Goal: Book appointment/travel/reservation

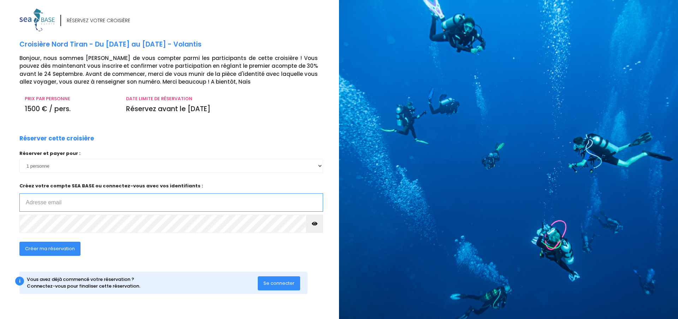
click at [113, 206] on input "email" at bounding box center [171, 203] width 304 height 18
drag, startPoint x: 44, startPoint y: 208, endPoint x: 16, endPoint y: 206, distance: 28.8
click at [12, 207] on div "RÉSERVEZ VOTRE CROISIÈRE Croisière Nord Tiran - Du 31/10/26 au 07/11/26 - Volan…" at bounding box center [167, 161] width 345 height 307
drag, startPoint x: 105, startPoint y: 202, endPoint x: 24, endPoint y: 199, distance: 80.3
click at [24, 199] on input "axelle.bouly.bba@edhec.com" at bounding box center [171, 203] width 304 height 18
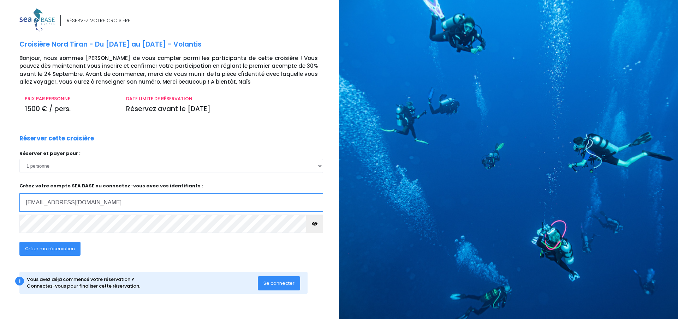
type input "akoirelle@gmail.com"
click at [46, 248] on span "Créer ma réservation" at bounding box center [50, 249] width 50 height 7
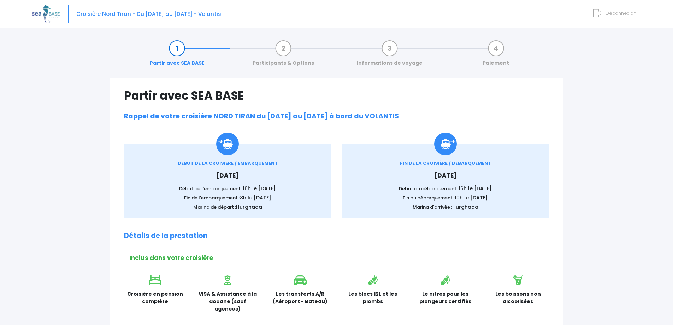
click at [456, 237] on h2 "Détails de la prestation" at bounding box center [336, 236] width 425 height 8
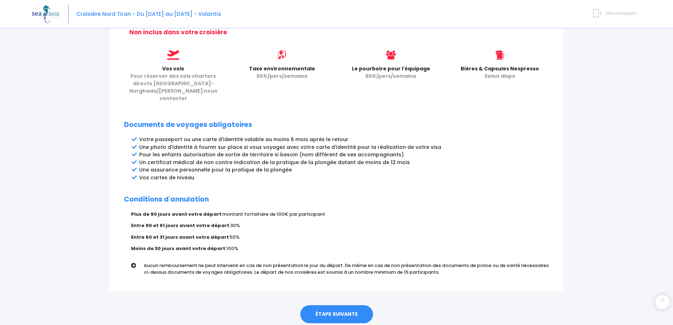
scroll to position [309, 0]
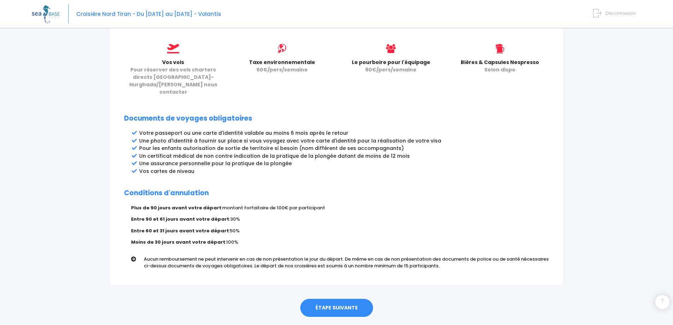
click at [342, 299] on link "ÉTAPE SUIVANTE" at bounding box center [336, 308] width 73 height 18
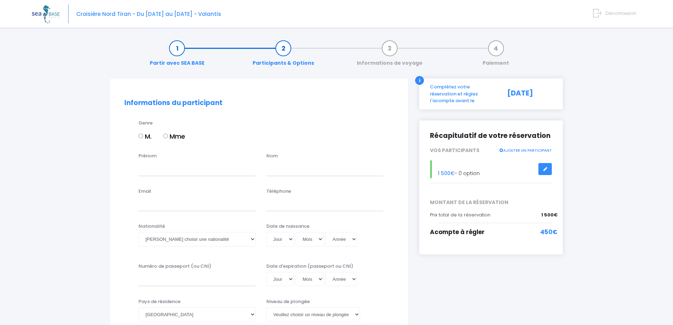
click at [166, 137] on input "Mme" at bounding box center [165, 136] width 5 height 5
radio input "true"
click at [166, 170] on input "Prénom" at bounding box center [197, 168] width 117 height 14
type input "Axelle"
type input "BOULY"
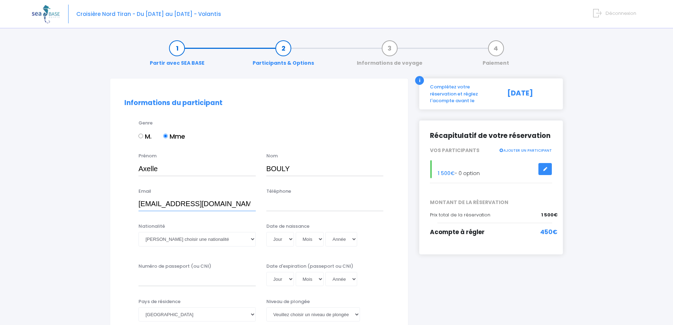
drag, startPoint x: 210, startPoint y: 205, endPoint x: 173, endPoint y: 204, distance: 36.4
click at [173, 204] on input "akoirelle@Gmail.com" at bounding box center [197, 204] width 117 height 14
type input "akoirelle@gmail.com"
type input "06 04 06 93 71"
click at [196, 241] on select "Veuillez choisir une nationalité Afghane Albanaise Algerienne Allemande America…" at bounding box center [197, 239] width 117 height 14
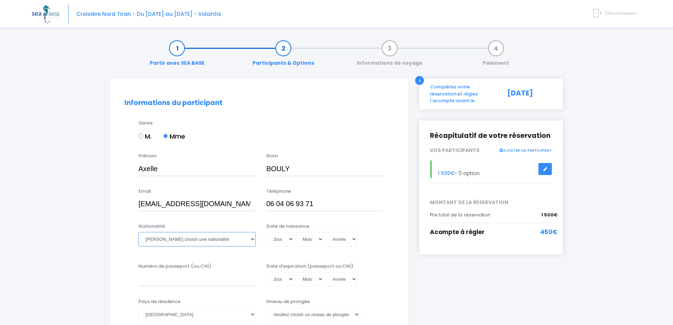
select select "Française"
click at [139, 232] on select "Veuillez choisir une nationalité [DEMOGRAPHIC_DATA] Algerienne Allemande [GEOGR…" at bounding box center [197, 239] width 117 height 14
click at [281, 242] on select "Jour 01 02 03 04 05 06 07 08 09 10 11 12 13 14 15 16 17 18 19 20 21 22 23 24 25…" at bounding box center [280, 239] width 28 height 14
select select "18"
click at [266, 232] on select "Jour 01 02 03 04 05 06 07 08 09 10 11 12 13 14 15 16 17 18 19 20 21 22 23 24 25…" at bounding box center [280, 239] width 28 height 14
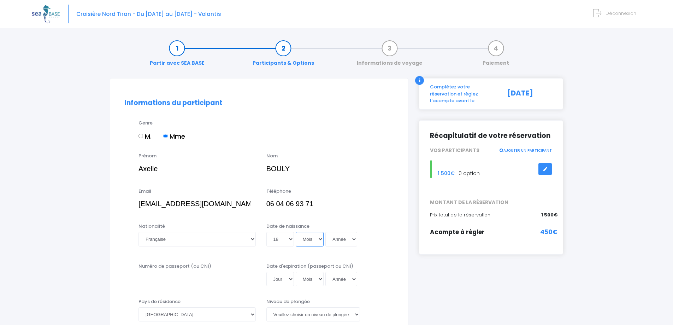
click at [312, 243] on select "Mois 01 02 03 04 05 06 07 08 09 10 11 12" at bounding box center [310, 239] width 28 height 14
select select "12"
click at [296, 232] on select "Mois 01 02 03 04 05 06 07 08 09 10 11 12" at bounding box center [310, 239] width 28 height 14
click at [342, 242] on select "Année 2045 2044 2043 2042 2041 2040 2039 2038 2037 2036 2035 2034 2033 2032 203…" at bounding box center [341, 239] width 32 height 14
select select "1996"
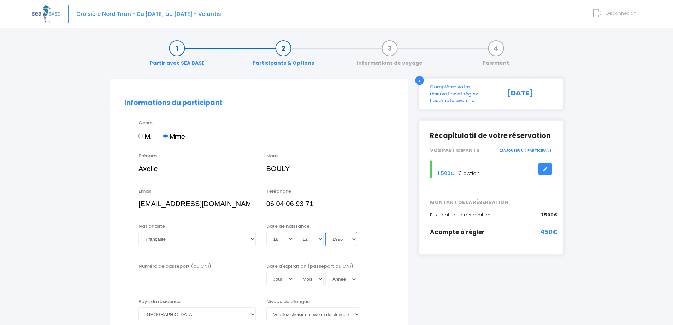
click at [325, 232] on select "Année 2045 2044 2043 2042 2041 2040 2039 2038 2037 2036 2035 2034 2033 2032 203…" at bounding box center [341, 239] width 32 height 14
type input "1996-12-18"
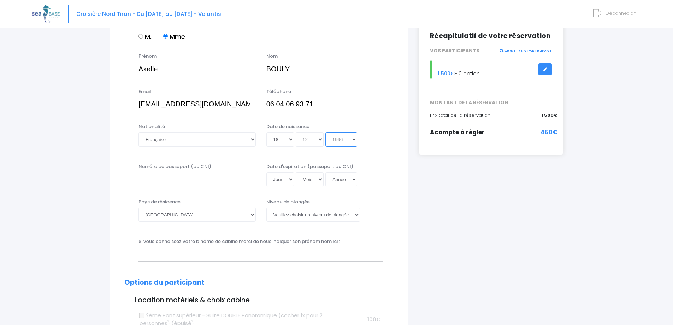
scroll to position [100, 0]
click at [281, 213] on select "Veuillez choisir un niveau de plongée Non plongeur Junior OW diver Adventure OW…" at bounding box center [313, 214] width 94 height 14
select select "N2"
click at [266, 207] on select "Veuillez choisir un niveau de plongée Non plongeur Junior OW diver Adventure OW…" at bounding box center [313, 214] width 94 height 14
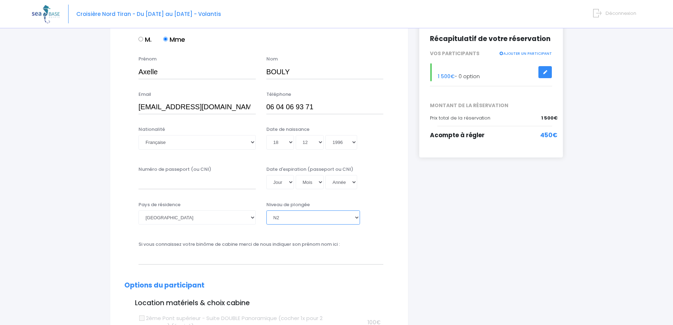
scroll to position [134, 0]
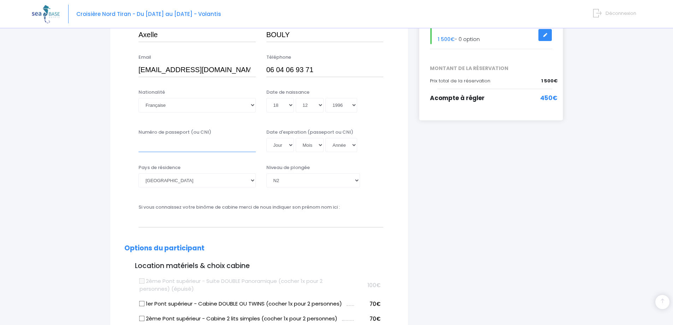
click at [199, 149] on input "Numéro de passeport (ou CNI)" at bounding box center [197, 145] width 117 height 14
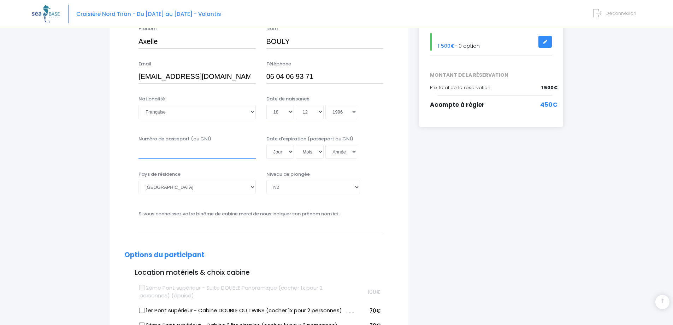
scroll to position [125, 0]
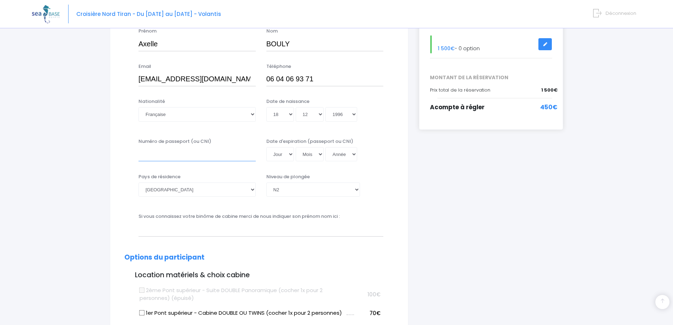
click at [174, 157] on input "Numéro de passeport (ou CNI)" at bounding box center [197, 154] width 117 height 14
type input "17D178655"
click at [281, 158] on select "Jour 01 02 03 04 05 06 07 08 09 10 11 12 13 14 15 16 17 18 19 20 21 22 23 24 25…" at bounding box center [280, 154] width 28 height 14
click at [266, 147] on select "Jour 01 02 03 04 05 06 07 08 09 10 11 12 13 14 15 16 17 18 19 20 21 22 23 24 25…" at bounding box center [280, 154] width 28 height 14
click at [281, 158] on select "Jour 01 02 03 04 05 06 07 08 09 10 11 12 13 14 15 16 17 18 19 20 21 22 23 24 25…" at bounding box center [280, 154] width 28 height 14
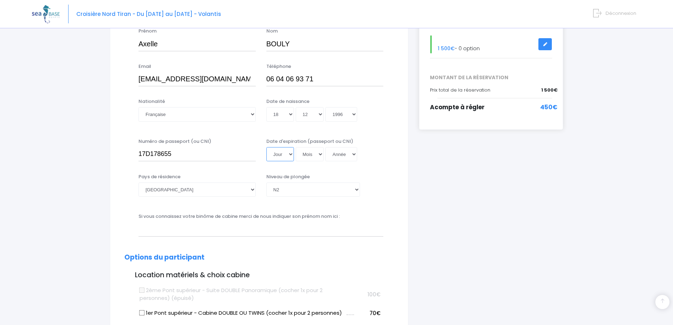
select select "15"
click at [266, 147] on select "Jour 01 02 03 04 05 06 07 08 09 10 11 12 13 14 15 16 17 18 19 20 21 22 23 24 25…" at bounding box center [280, 154] width 28 height 14
click at [316, 155] on select "Mois 01 02 03 04 05 06 07 08 09 10 11 12" at bounding box center [310, 154] width 28 height 14
select select "08"
click at [296, 147] on select "Mois 01 02 03 04 05 06 07 08 09 10 11 12" at bounding box center [310, 154] width 28 height 14
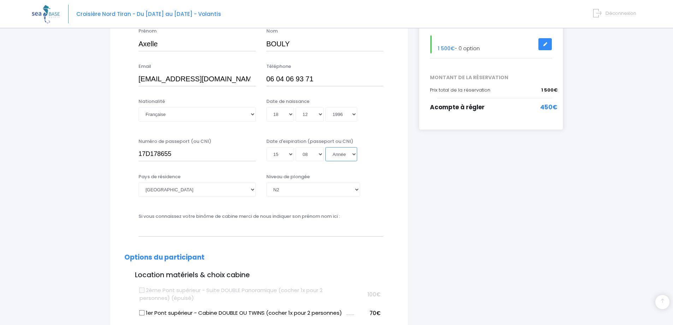
click at [346, 154] on select "Année 2045 2044 2043 2042 2041 2040 2039 2038 2037 2036 2035 2034 2033 2032 203…" at bounding box center [341, 154] width 32 height 14
select select "2027"
click at [325, 147] on select "Année 2045 2044 2043 2042 2041 2040 2039 2038 2037 2036 2035 2034 2033 2032 203…" at bounding box center [341, 154] width 32 height 14
type input "2027-08-15"
click at [375, 186] on div "Niveau de plongée Veuillez choisir un niveau de plongée Non plongeur Junior OW …" at bounding box center [324, 184] width 117 height 23
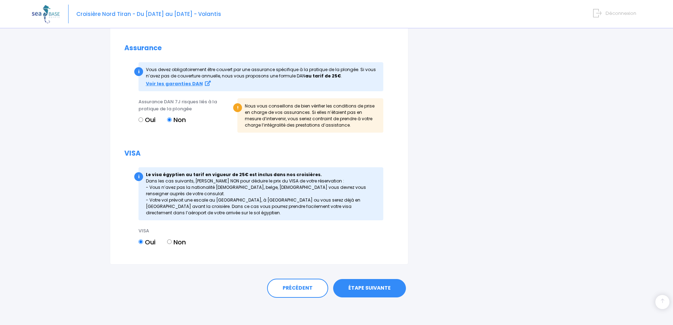
scroll to position [758, 0]
click at [372, 286] on link "ÉTAPE SUIVANTE" at bounding box center [369, 287] width 73 height 18
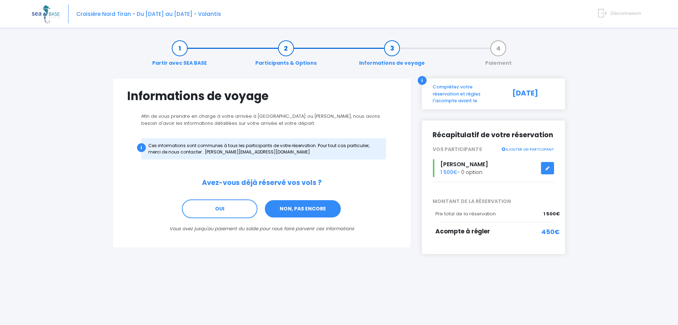
click at [309, 214] on link "NON, PAS ENCORE" at bounding box center [302, 208] width 77 height 19
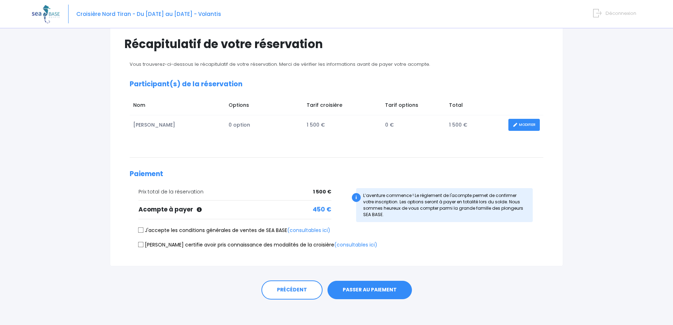
scroll to position [55, 0]
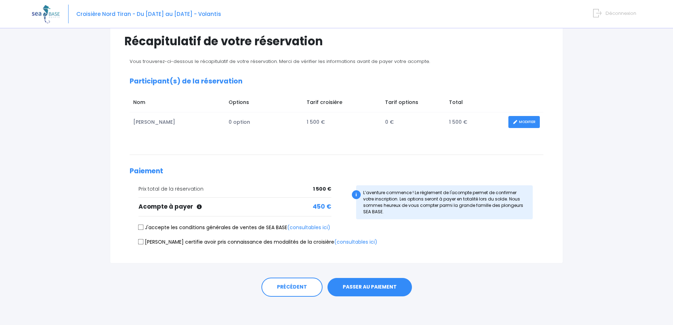
click at [527, 128] on link "MODIFIER" at bounding box center [524, 122] width 31 height 12
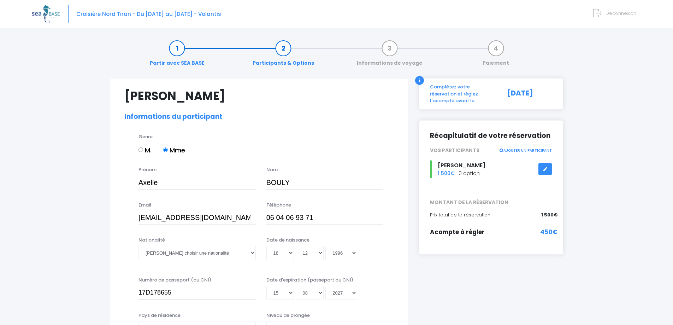
select select "N2"
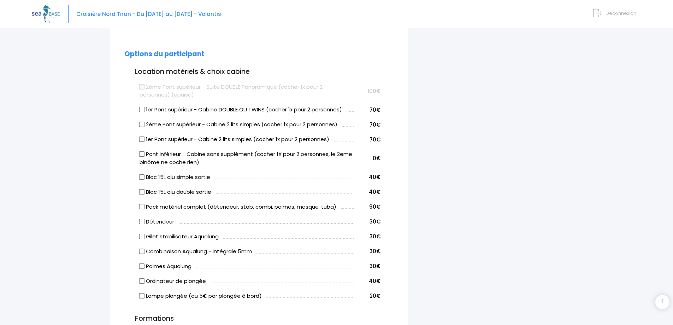
scroll to position [342, 0]
click at [142, 139] on input "1er Pont supérieur - Cabine 2 lits simples (cocher 1x pour 2 personnes)" at bounding box center [142, 139] width 6 height 6
checkbox input "true"
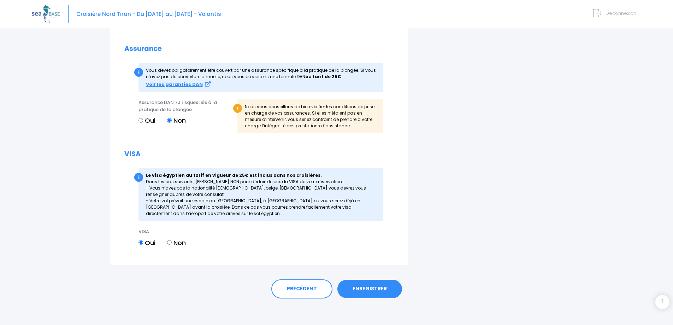
scroll to position [771, 0]
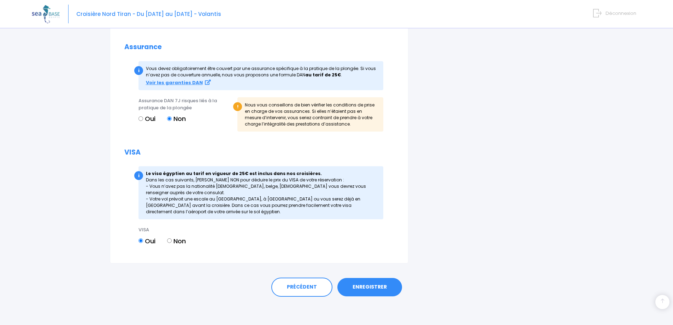
click at [377, 283] on link "ENREGISTRER" at bounding box center [369, 287] width 65 height 18
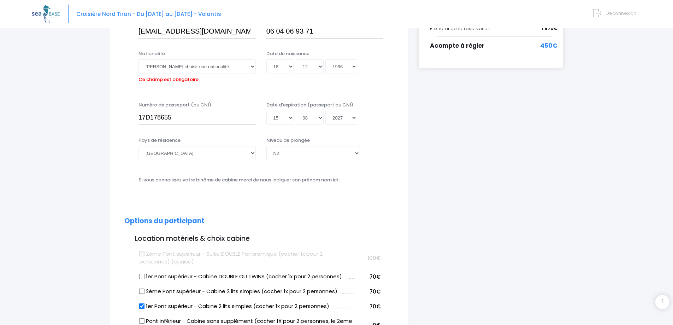
scroll to position [175, 0]
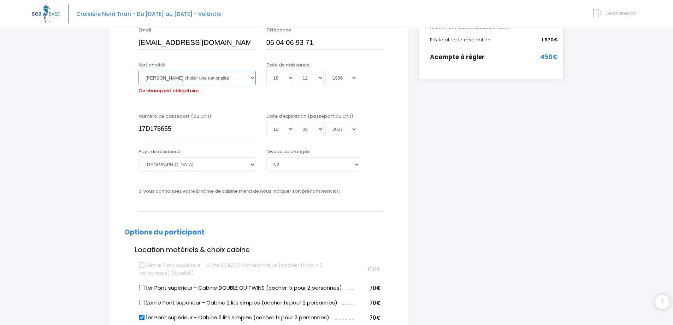
click at [158, 78] on select "Veuillez choisir une nationalité Afghane Albanaise Algerienne Allemande America…" at bounding box center [197, 78] width 117 height 14
select select "Française"
click at [139, 71] on select "Veuillez choisir une nationalité Afghane Albanaise Algerienne Allemande America…" at bounding box center [197, 78] width 117 height 14
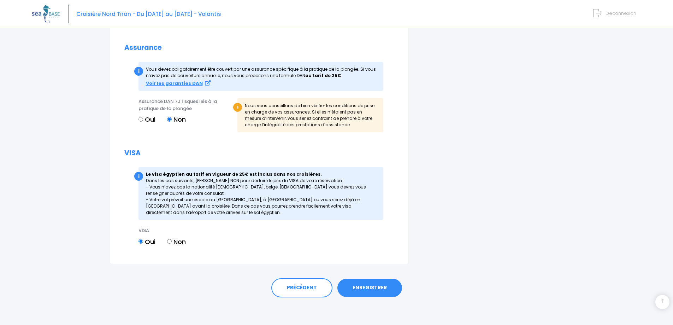
scroll to position [771, 0]
click at [361, 289] on link "ENREGISTRER" at bounding box center [369, 287] width 65 height 18
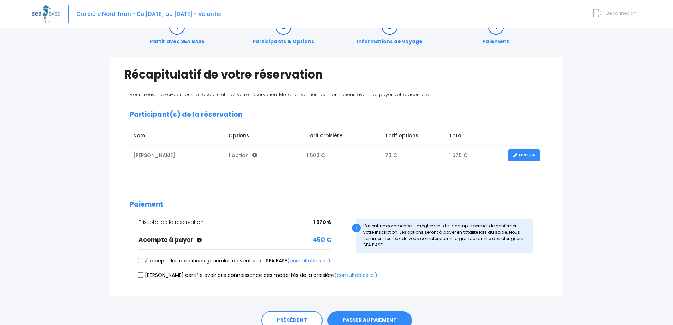
scroll to position [55, 0]
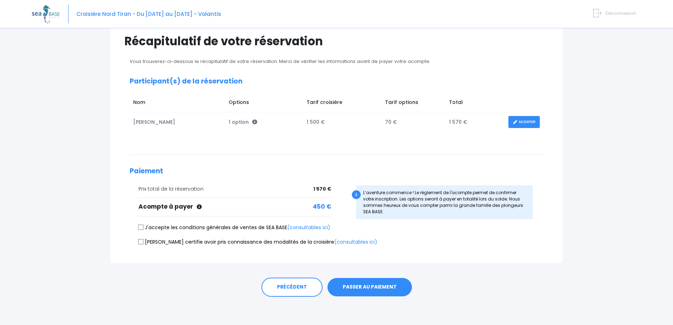
click at [140, 227] on input "J'accepte les conditions générales de ventes de SEA BASE (consultables ici)" at bounding box center [141, 227] width 6 height 6
checkbox input "true"
click at [140, 242] on input "Je certifie avoir pris connaissance des modalités de la croisière (consultables…" at bounding box center [141, 242] width 6 height 6
checkbox input "true"
click at [374, 292] on button "PASSER AU PAIEMENT" at bounding box center [370, 287] width 84 height 18
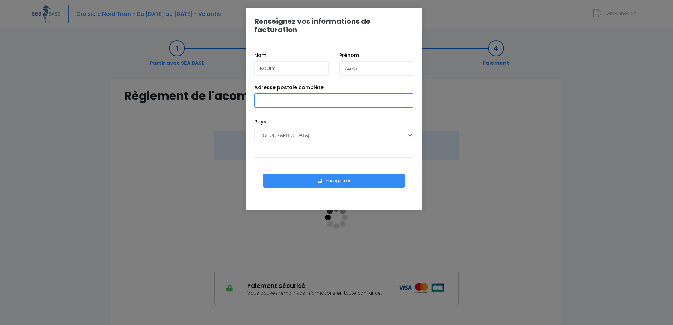
click at [287, 93] on input "Adresse postale complète" at bounding box center [333, 100] width 159 height 14
click at [280, 93] on input "14 rue d'ostend - 59200 TOURCOING" at bounding box center [333, 100] width 159 height 14
click at [292, 95] on input "14 rue d'Ostend - 59200 TOURCOING" at bounding box center [333, 100] width 159 height 14
type input "14 rue d'Ostende - 59200 TOURCOING"
click at [283, 174] on button "Enregistrer" at bounding box center [333, 181] width 141 height 14
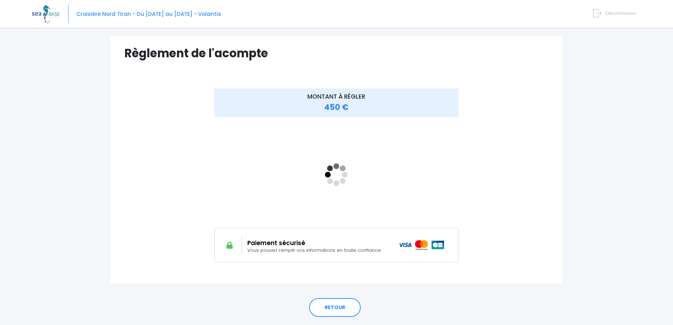
scroll to position [63, 0]
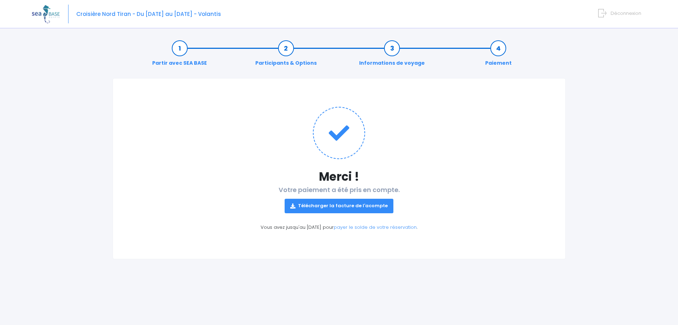
click at [313, 202] on link "Télécharger la facture de l'acompte" at bounding box center [339, 206] width 109 height 14
click at [380, 230] on link "payer le solde de votre réservation" at bounding box center [375, 227] width 83 height 7
